Goal: Task Accomplishment & Management: Manage account settings

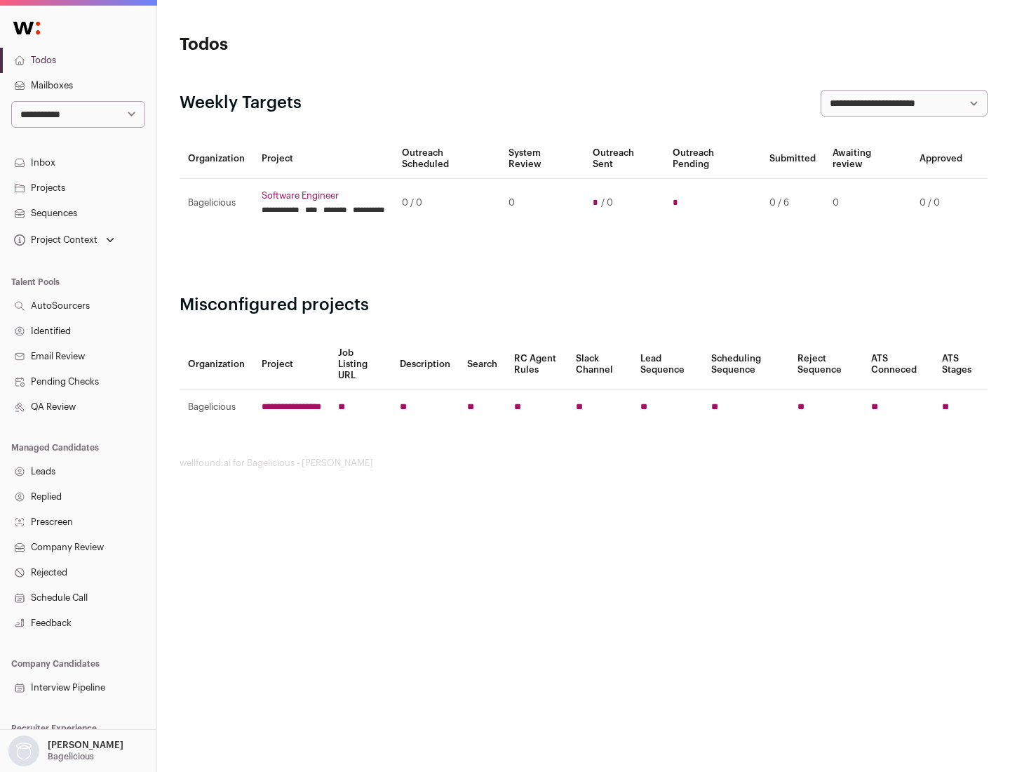
click at [78, 187] on link "Projects" at bounding box center [78, 187] width 156 height 25
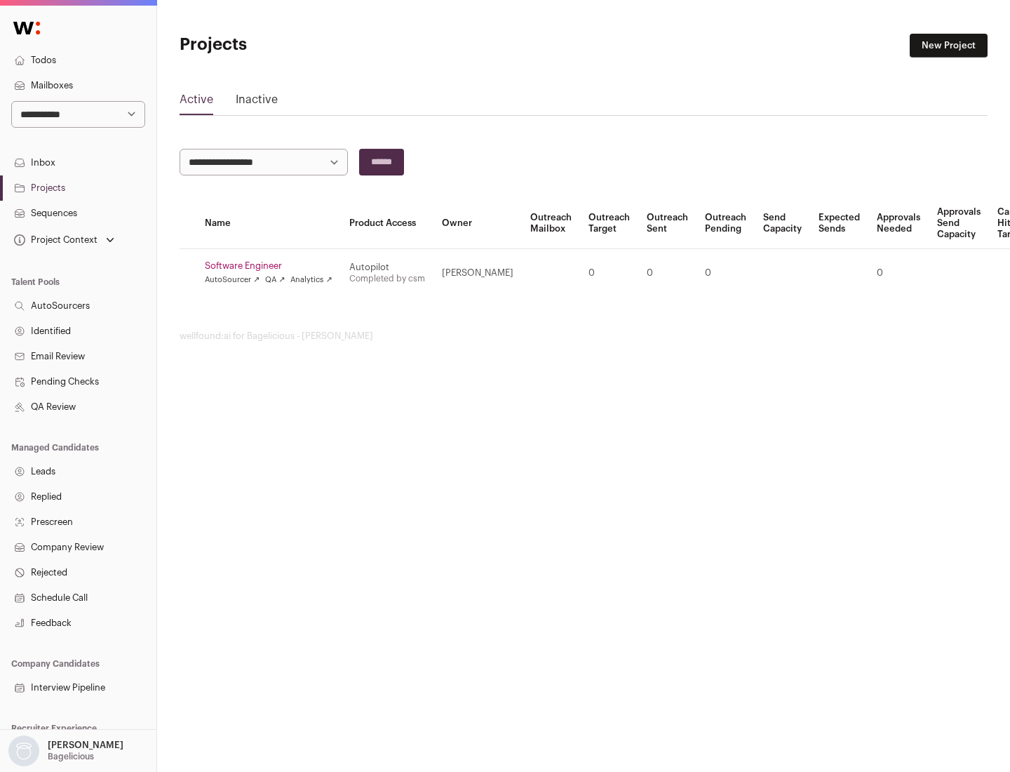
click at [273, 266] on link "Software Engineer" at bounding box center [269, 265] width 128 height 11
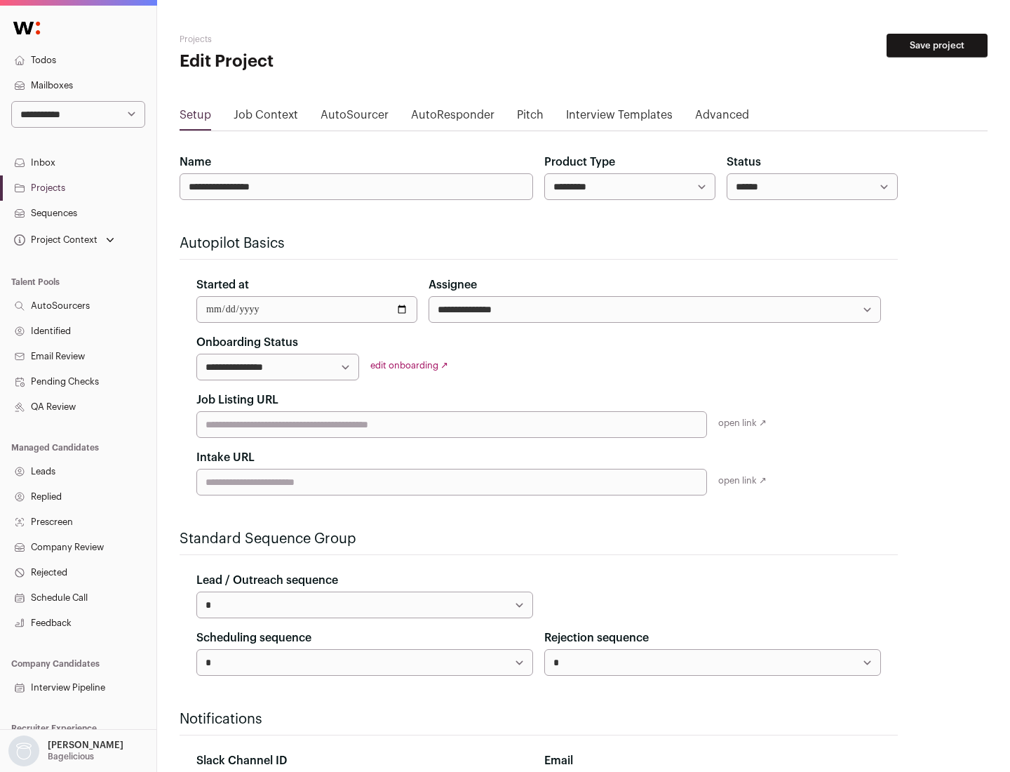
click at [937, 46] on button "Save project" at bounding box center [937, 46] width 101 height 24
